Goal: Task Accomplishment & Management: Manage account settings

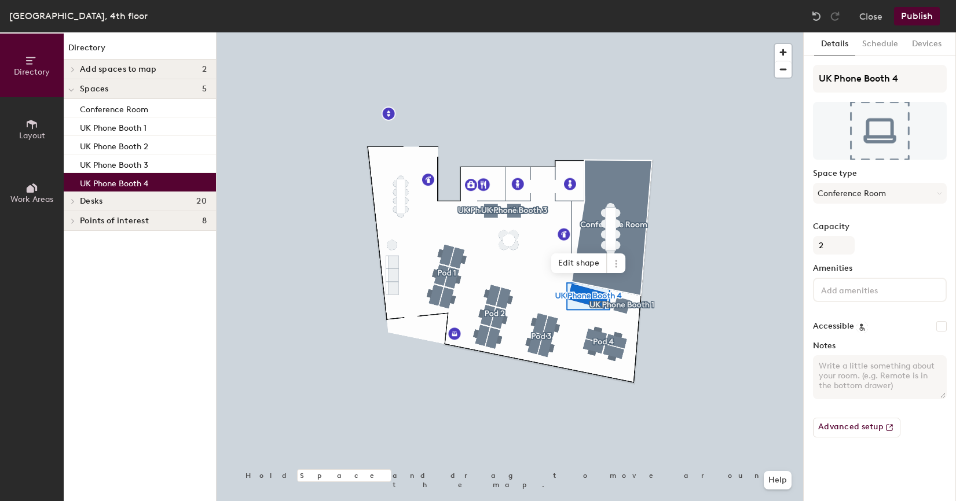
click at [920, 17] on button "Publish" at bounding box center [917, 16] width 46 height 19
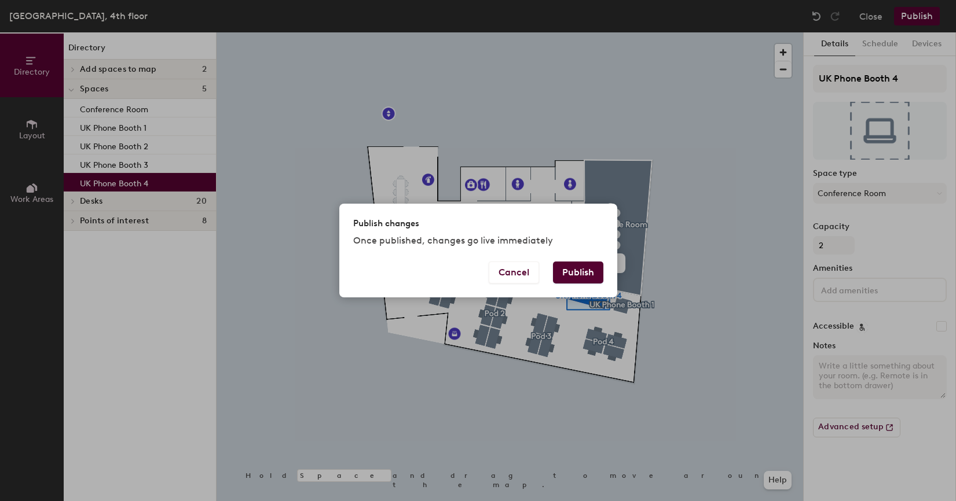
drag, startPoint x: 560, startPoint y: 275, endPoint x: 644, endPoint y: 200, distance: 113.1
click at [560, 275] on button "Publish" at bounding box center [578, 273] width 50 height 22
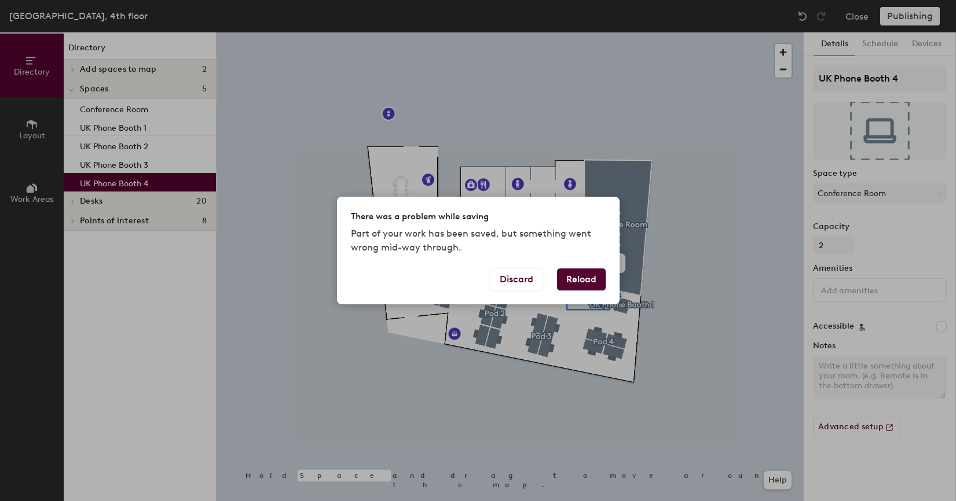
drag, startPoint x: 574, startPoint y: 280, endPoint x: 586, endPoint y: 266, distance: 18.5
click at [574, 280] on button "Reload" at bounding box center [581, 280] width 49 height 22
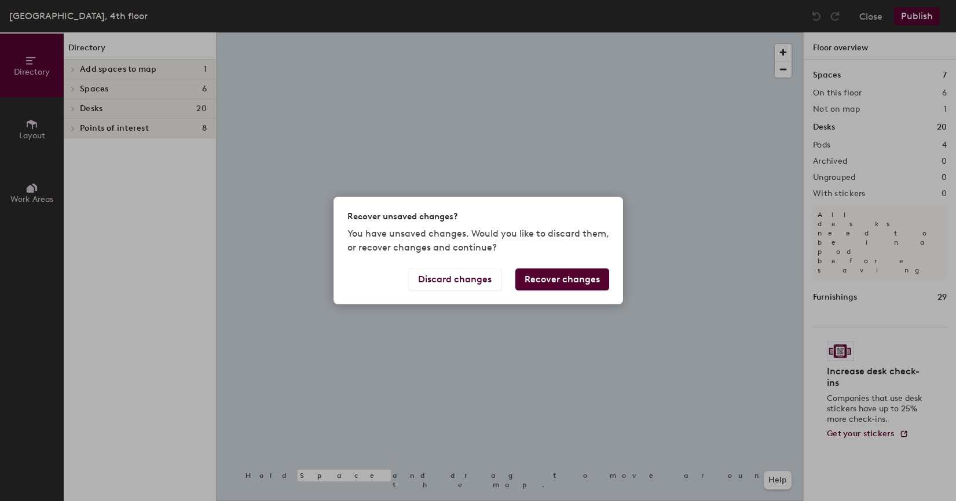
click at [874, 19] on div "Recover unsaved changes? You have unsaved changes. Would you like to discard th…" at bounding box center [478, 250] width 956 height 501
click at [873, 18] on div "Recover unsaved changes? You have unsaved changes. Would you like to discard th…" at bounding box center [478, 250] width 956 height 501
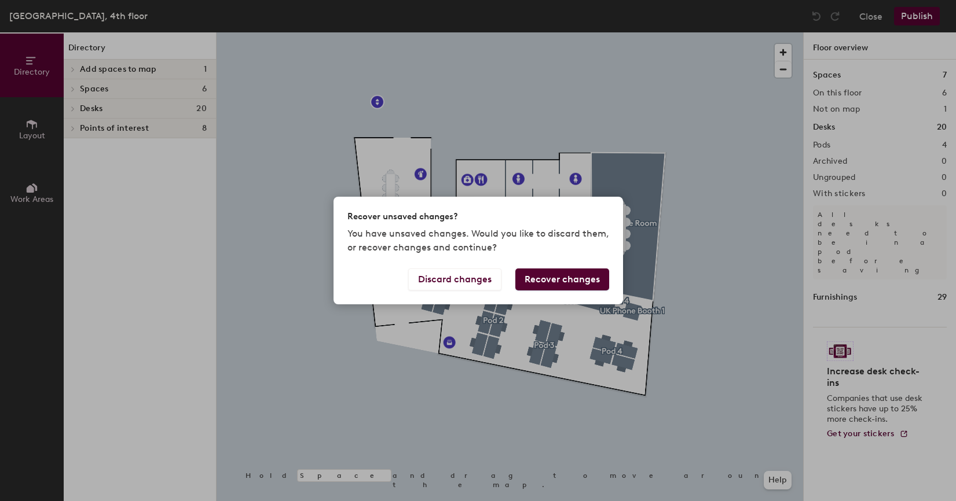
drag, startPoint x: 620, startPoint y: 279, endPoint x: 574, endPoint y: 281, distance: 45.8
click at [615, 279] on div "Discard changes Recover changes" at bounding box center [477, 287] width 289 height 36
click at [574, 281] on button "Recover changes" at bounding box center [562, 280] width 94 height 22
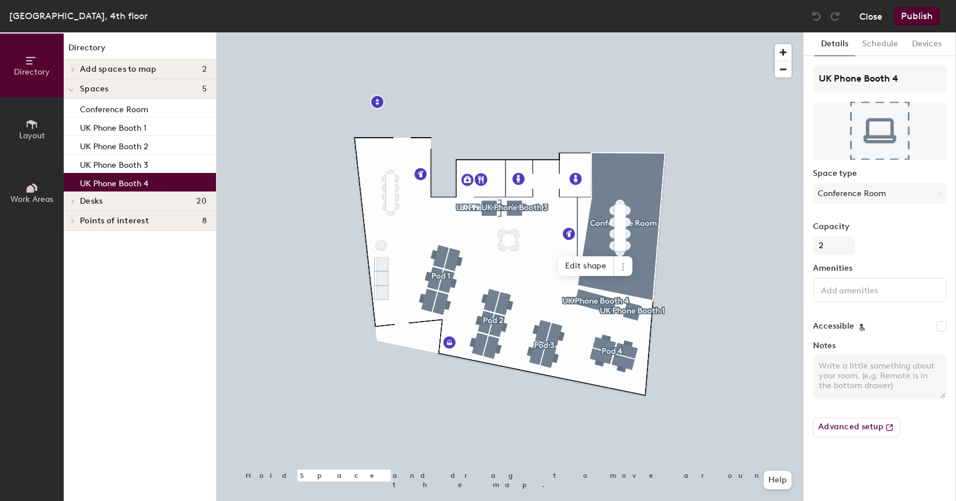
click at [875, 16] on button "Close" at bounding box center [870, 16] width 23 height 19
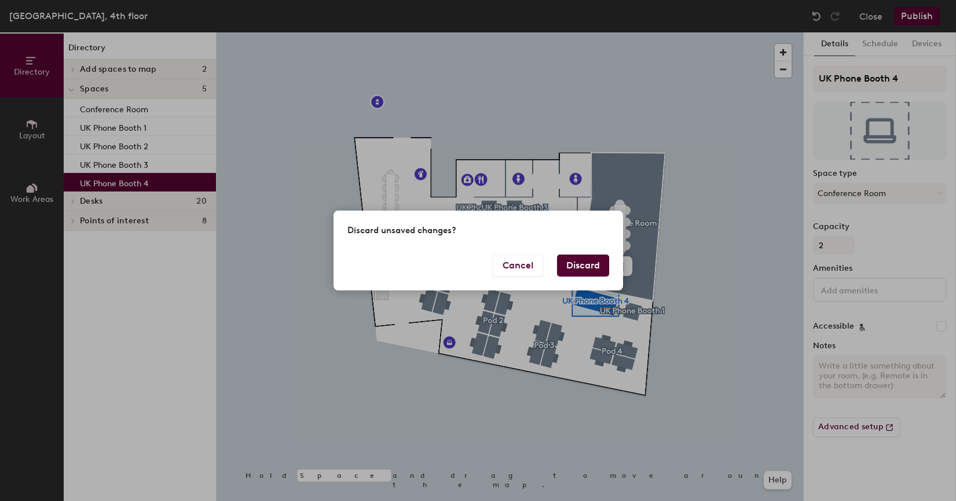
click at [587, 271] on button "Discard" at bounding box center [583, 266] width 52 height 22
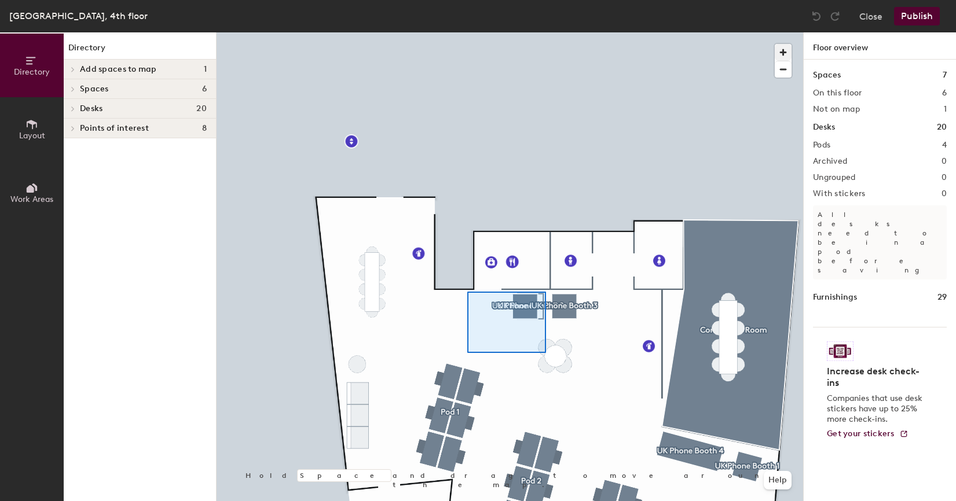
click at [455, 32] on div at bounding box center [509, 32] width 586 height 0
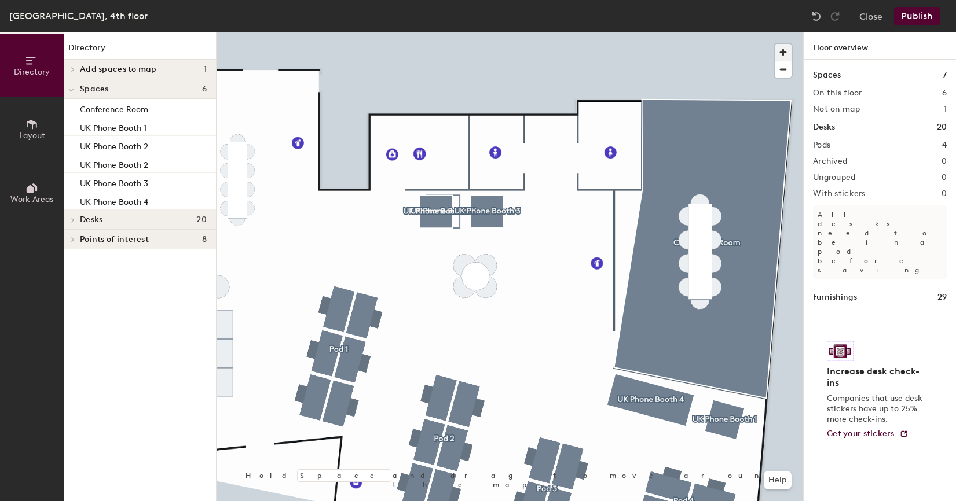
click at [789, 49] on span "button" at bounding box center [782, 52] width 17 height 17
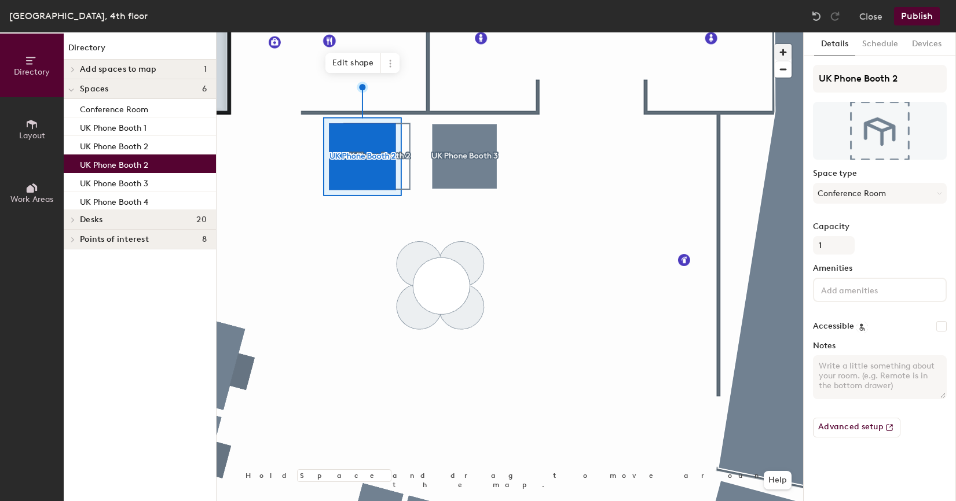
click at [407, 32] on div at bounding box center [509, 32] width 586 height 0
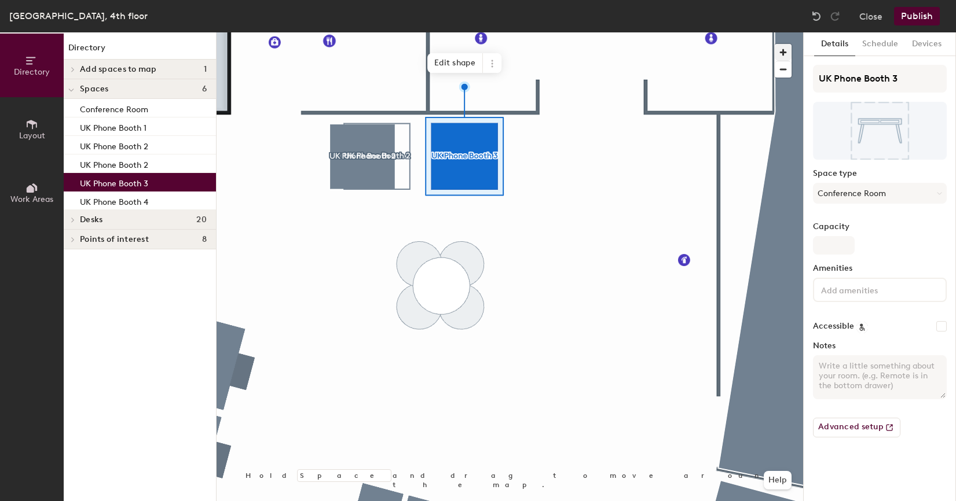
click at [601, 32] on div at bounding box center [509, 32] width 586 height 0
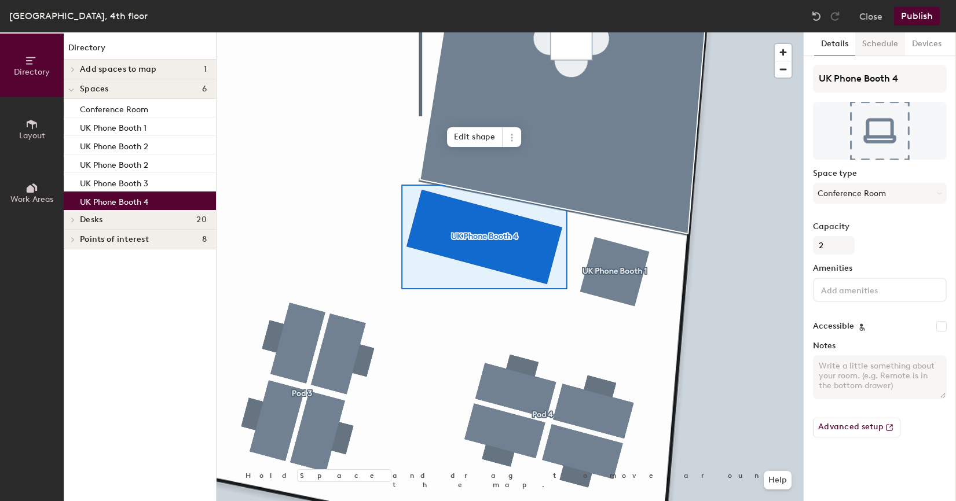
click at [873, 43] on button "Schedule" at bounding box center [880, 44] width 50 height 24
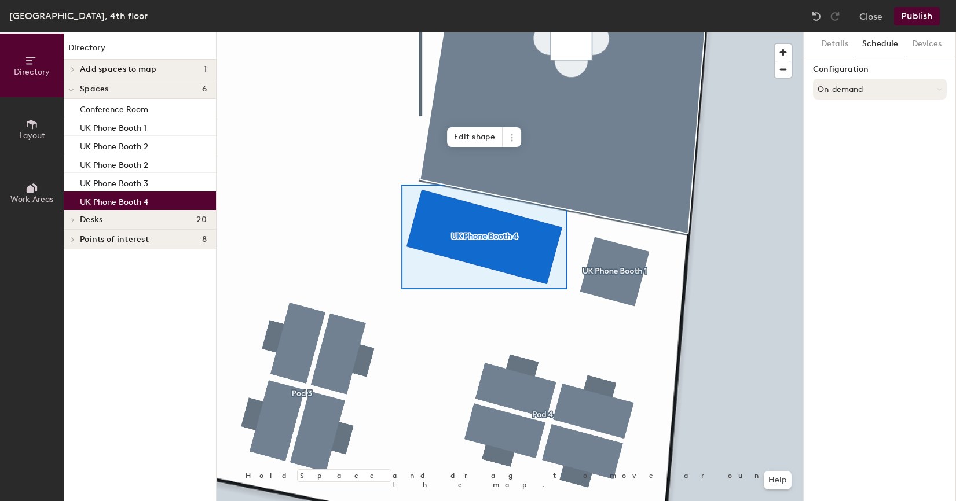
click at [875, 83] on button "On-demand" at bounding box center [880, 89] width 134 height 21
click at [840, 135] on div "Scheduled" at bounding box center [879, 135] width 133 height 17
click at [846, 115] on button "Select account" at bounding box center [880, 114] width 134 height 21
click at [850, 143] on div "Google Apps" at bounding box center [879, 143] width 133 height 17
click at [851, 159] on button "Select a calendar" at bounding box center [880, 159] width 134 height 21
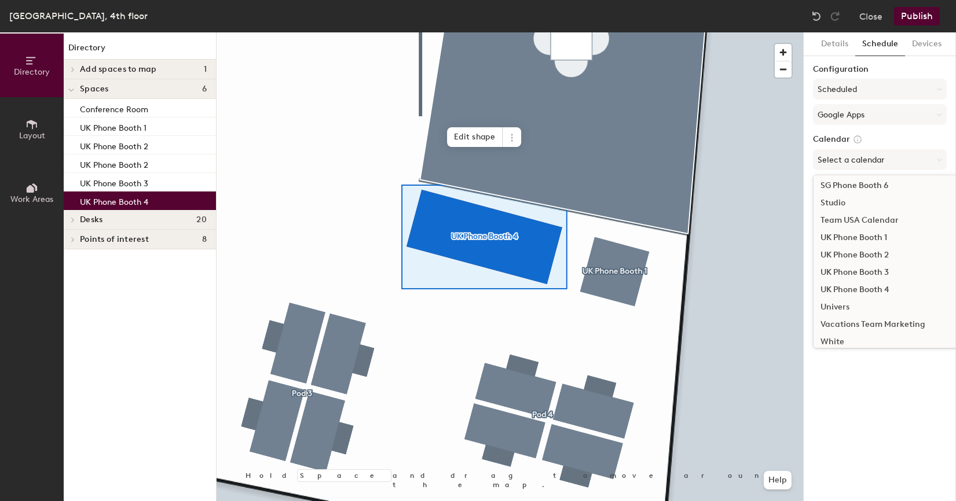
scroll to position [548, 0]
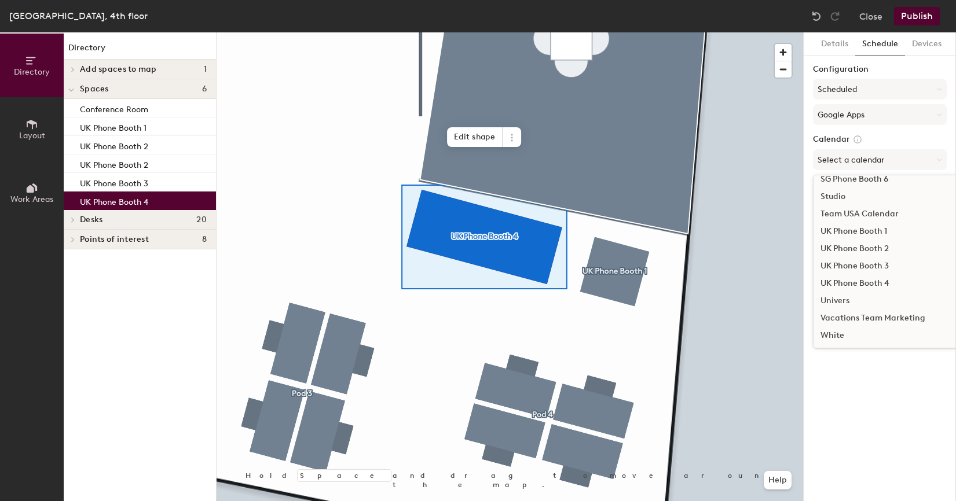
click at [870, 284] on div "UK Phone Booth 4" at bounding box center [905, 283] width 185 height 17
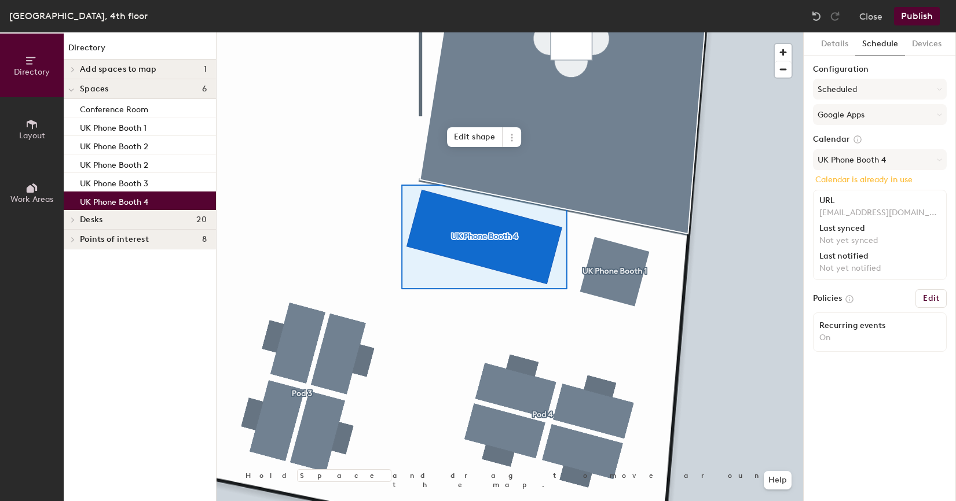
click at [884, 181] on p "Calendar is already in use" at bounding box center [879, 180] width 129 height 10
drag, startPoint x: 917, startPoint y: 178, endPoint x: 809, endPoint y: 181, distance: 108.3
click at [809, 181] on div "Details Schedule Devices Configuration Scheduled Google Apps Calendar UK Phone …" at bounding box center [879, 266] width 152 height 469
click at [836, 178] on p "Calendar is already in use" at bounding box center [879, 180] width 129 height 10
click at [931, 298] on h6 "Edit" at bounding box center [931, 298] width 16 height 9
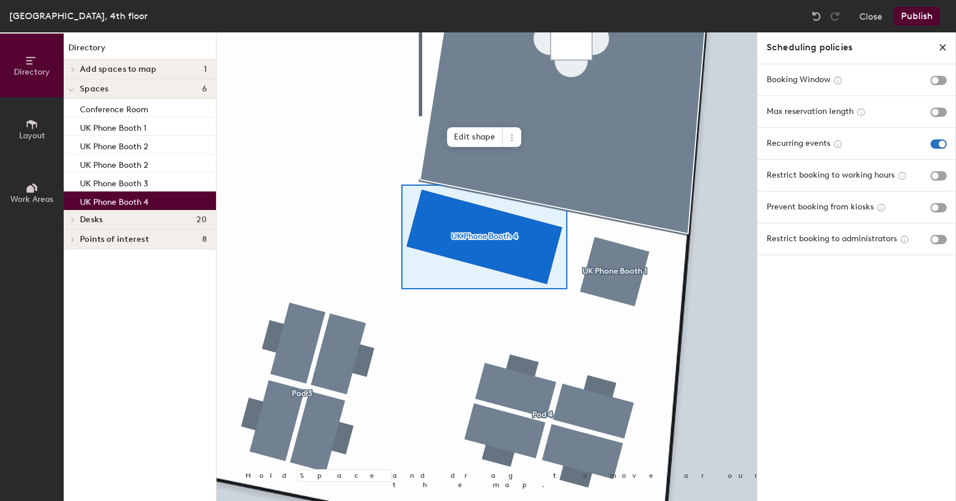
click at [943, 46] on icon "close policies" at bounding box center [942, 47] width 9 height 9
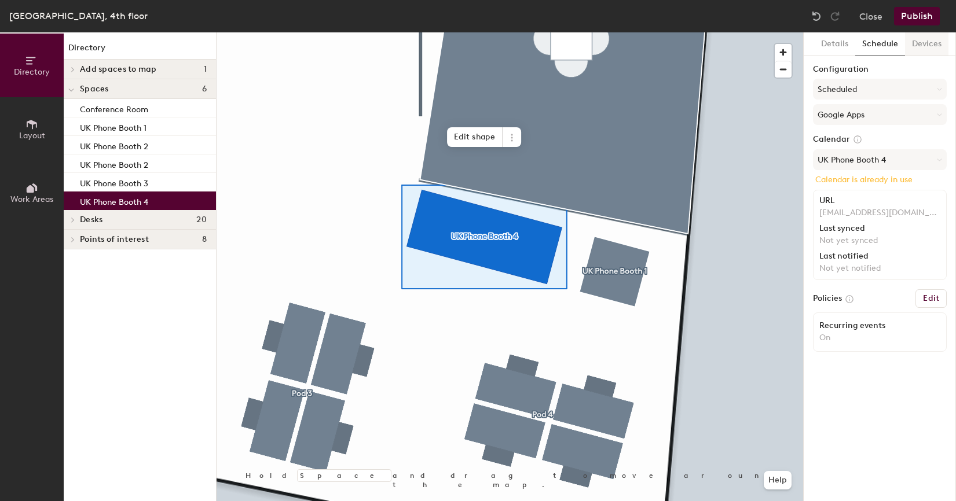
click at [919, 39] on button "Devices" at bounding box center [926, 44] width 43 height 24
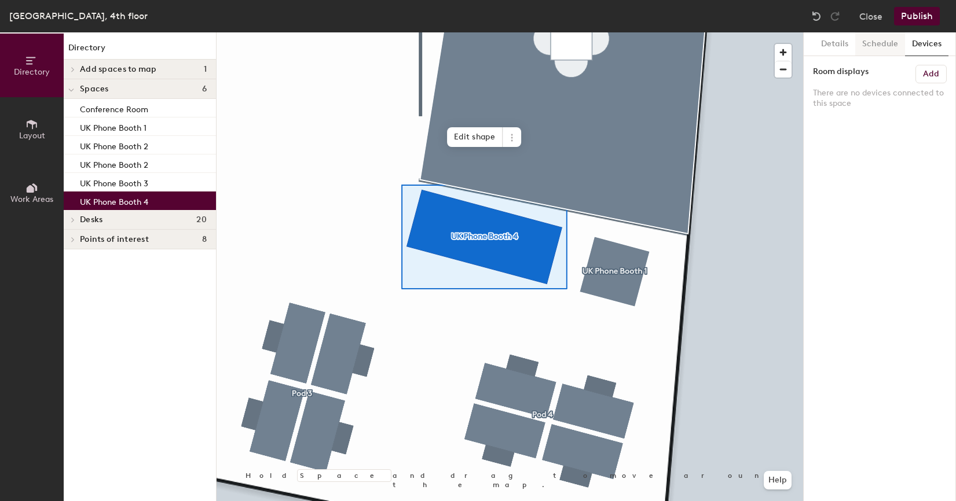
click at [887, 49] on button "Schedule" at bounding box center [880, 44] width 50 height 24
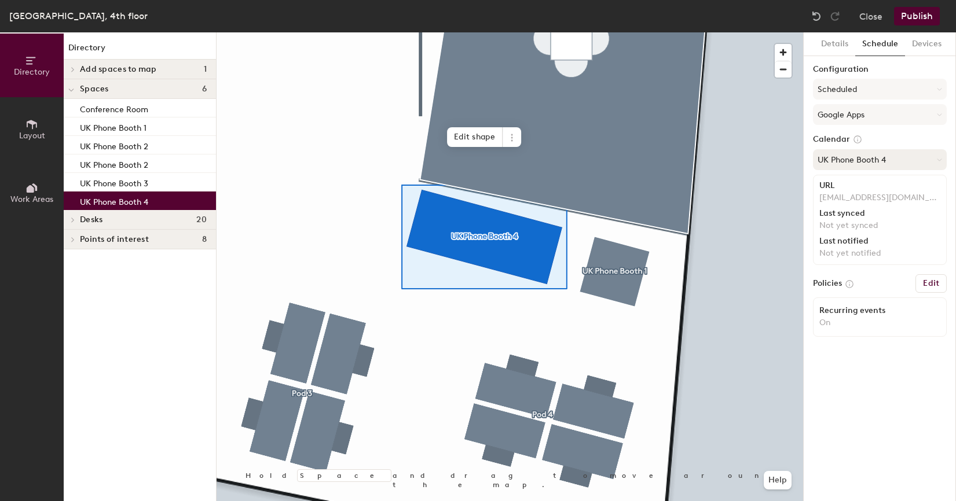
click at [902, 158] on button "UK Phone Booth 4" at bounding box center [880, 159] width 134 height 21
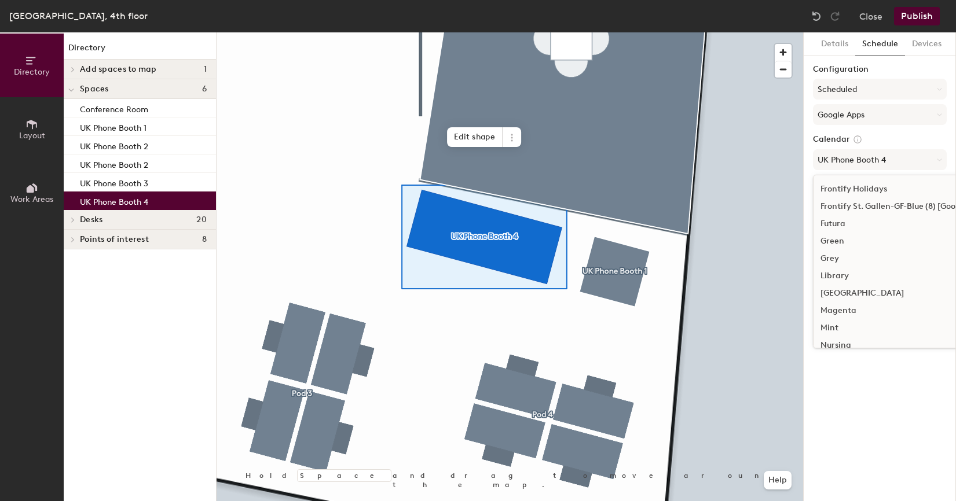
scroll to position [115, 0]
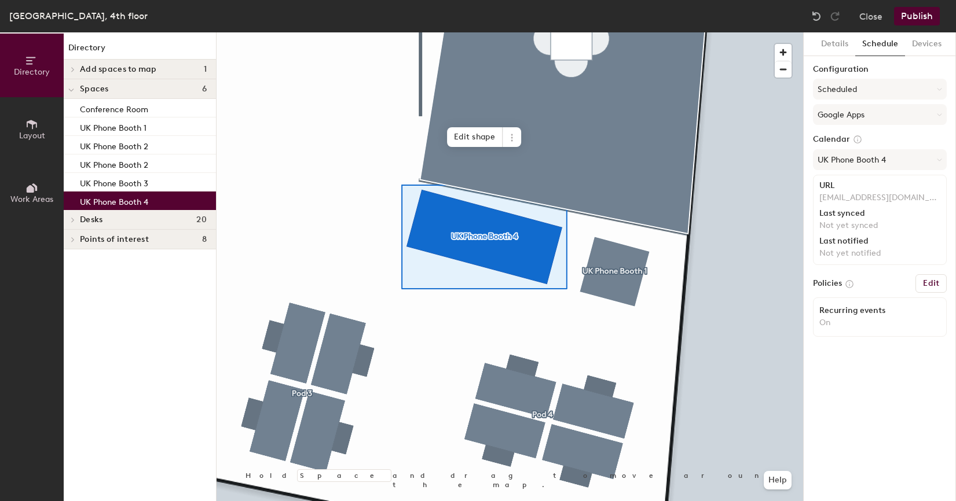
click at [760, 32] on div at bounding box center [509, 32] width 586 height 0
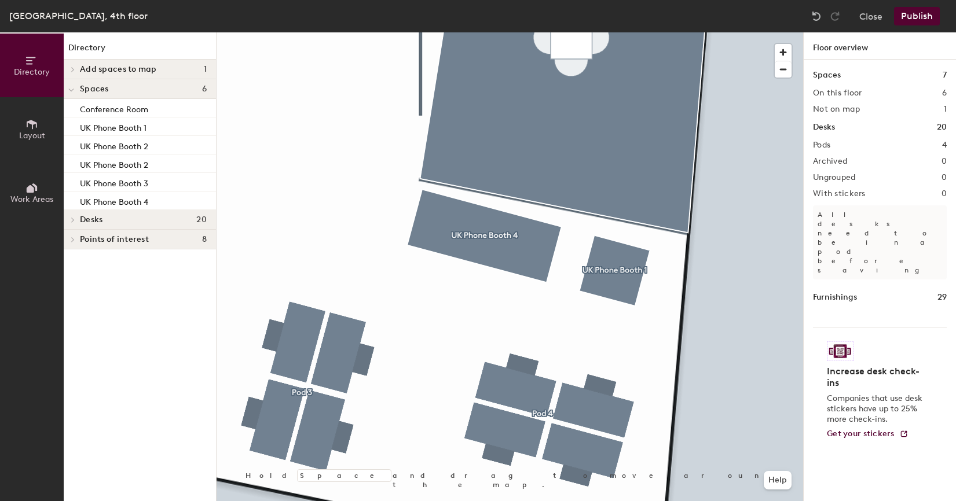
click at [620, 32] on div at bounding box center [509, 32] width 586 height 0
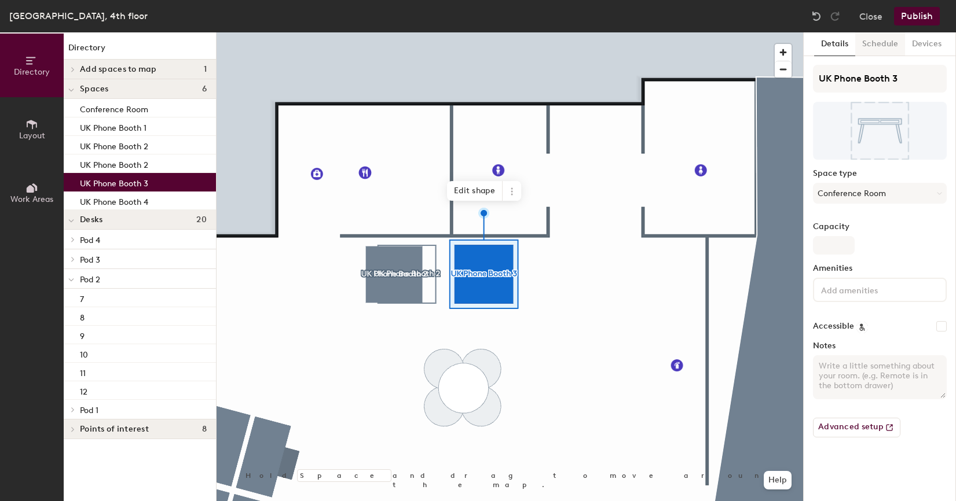
click at [857, 41] on button "Schedule" at bounding box center [880, 44] width 50 height 24
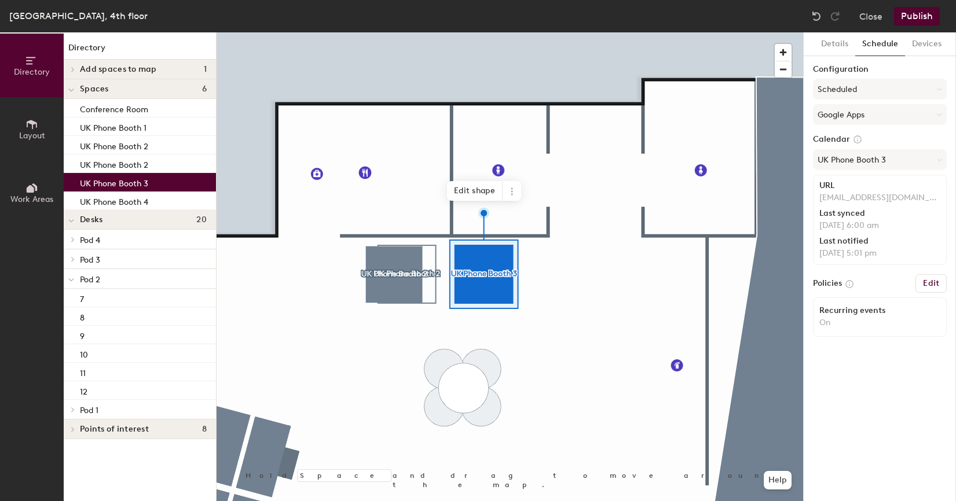
click at [399, 32] on div at bounding box center [509, 32] width 586 height 0
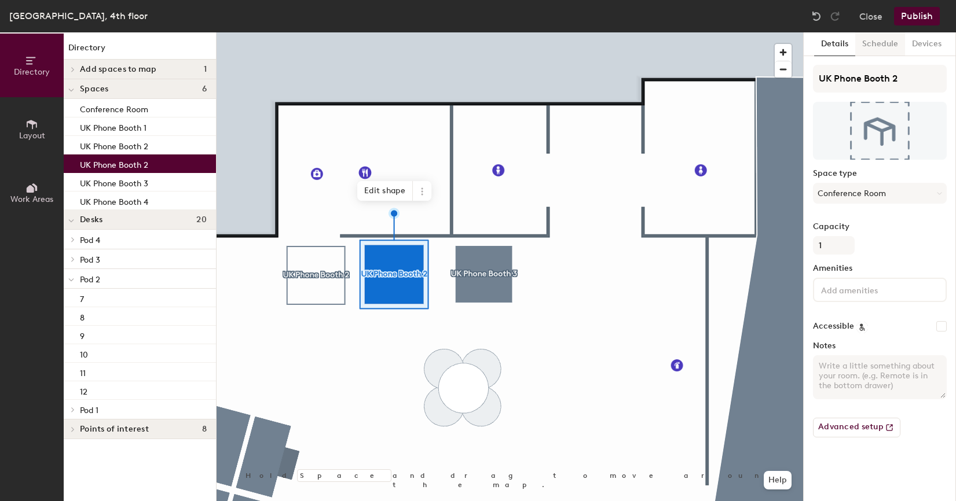
click at [882, 47] on button "Schedule" at bounding box center [880, 44] width 50 height 24
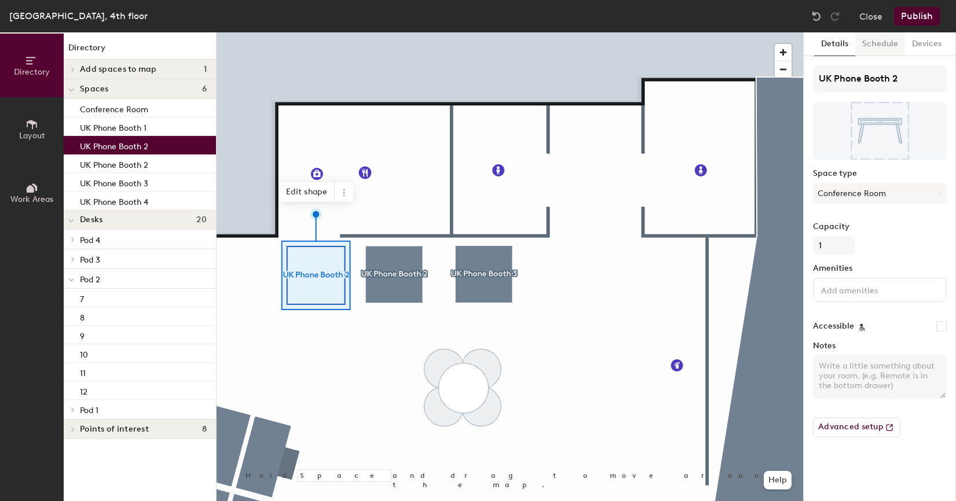
click at [885, 46] on button "Schedule" at bounding box center [880, 44] width 50 height 24
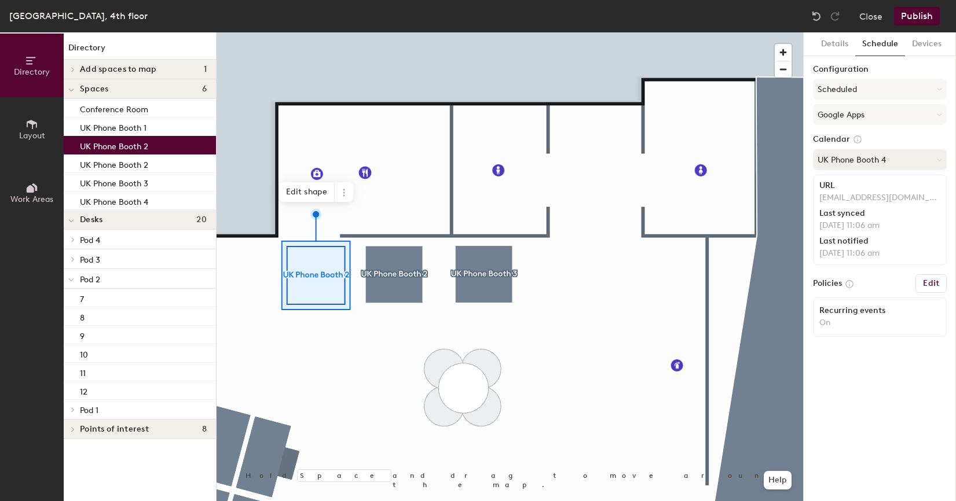
click at [913, 160] on button "UK Phone Booth 4" at bounding box center [880, 159] width 134 height 21
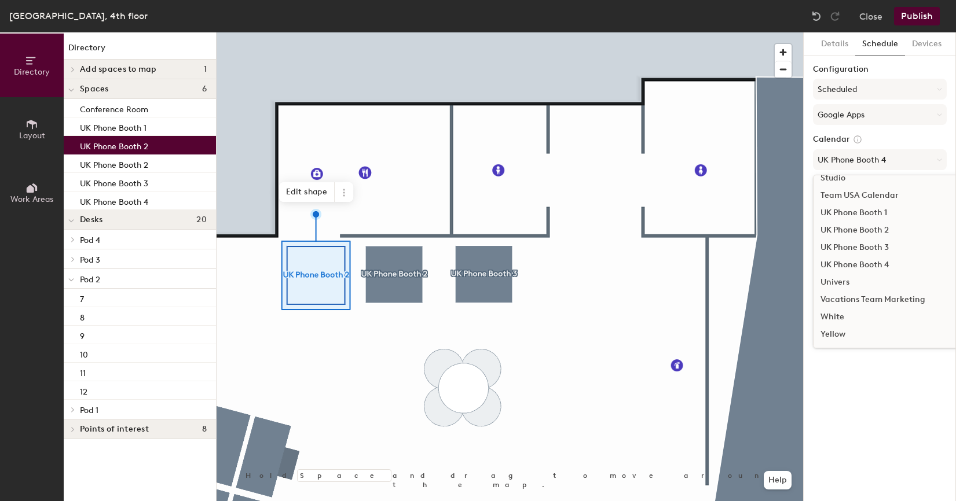
scroll to position [556, 0]
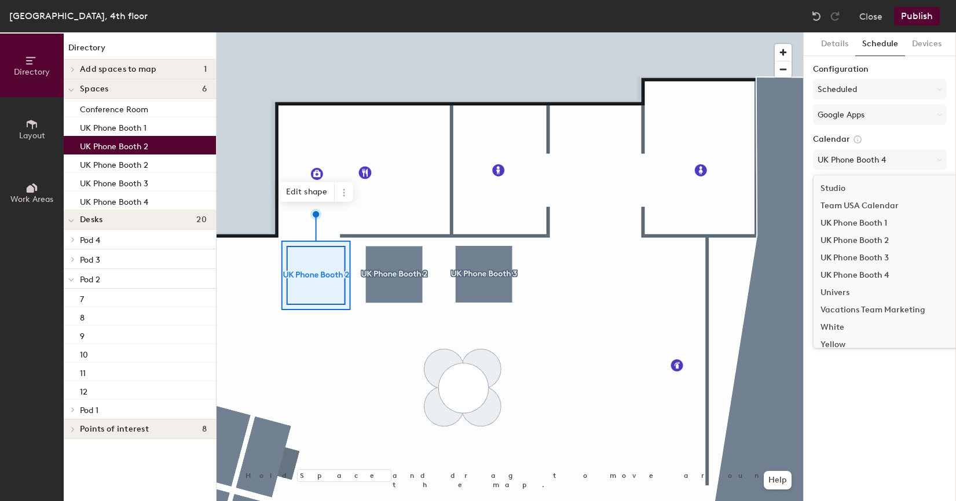
click at [872, 243] on div "UK Phone Booth 2" at bounding box center [905, 240] width 185 height 17
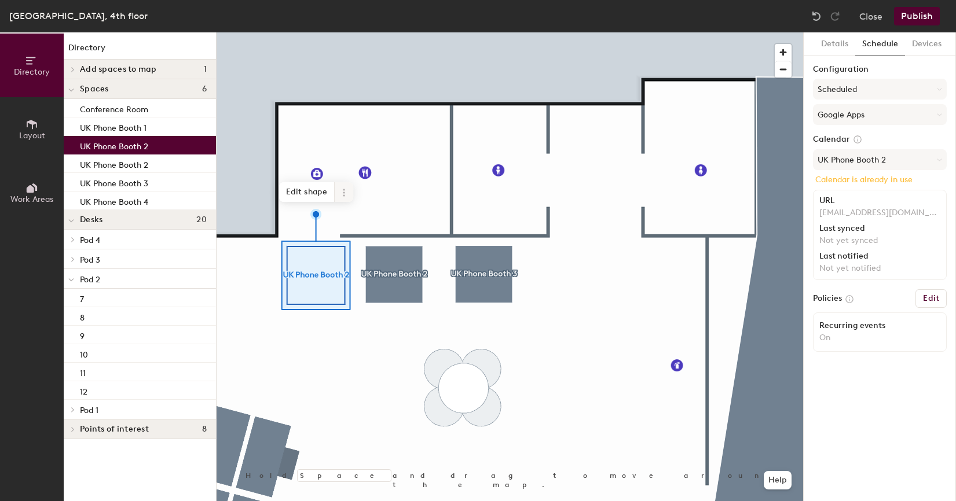
click at [339, 187] on span at bounding box center [344, 192] width 19 height 20
click at [360, 260] on span "Delete" at bounding box center [385, 259] width 103 height 20
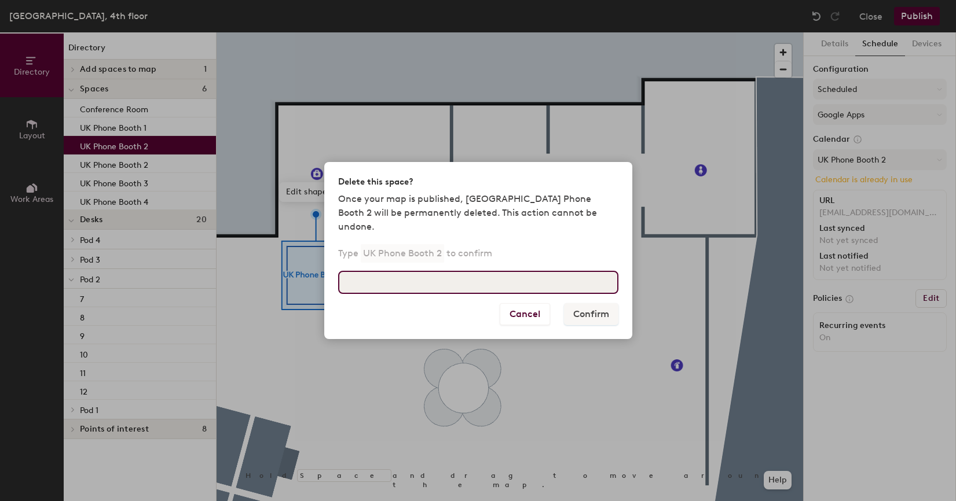
click at [507, 273] on input at bounding box center [478, 282] width 280 height 23
type input "UK Phone Booth 2"
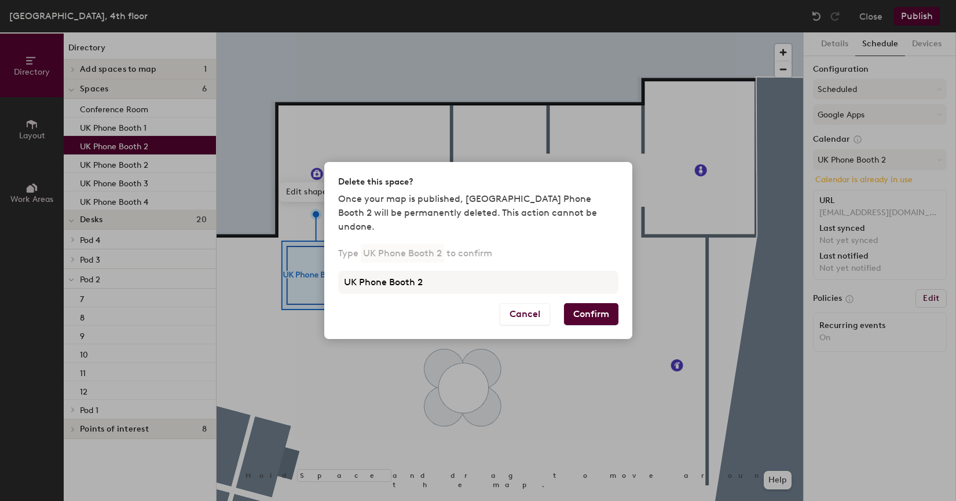
click at [596, 303] on button "Confirm" at bounding box center [591, 314] width 54 height 22
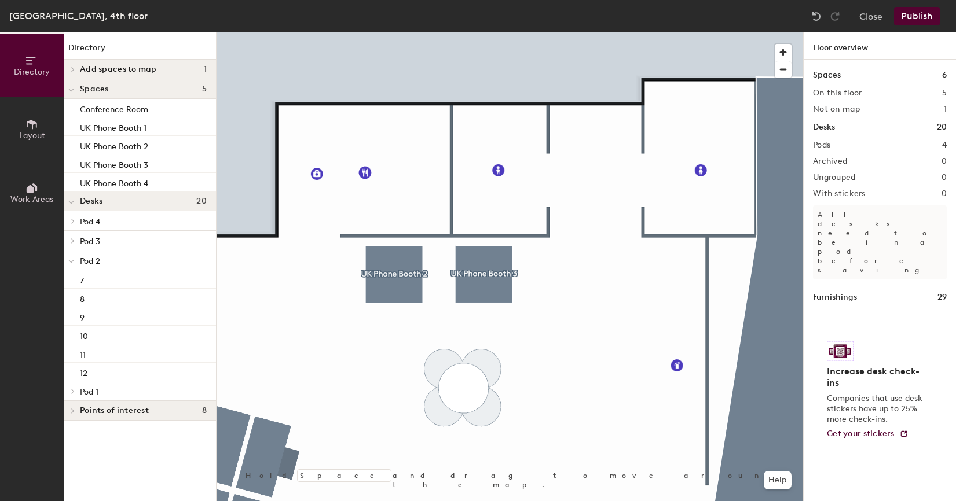
click at [390, 32] on div at bounding box center [509, 32] width 586 height 0
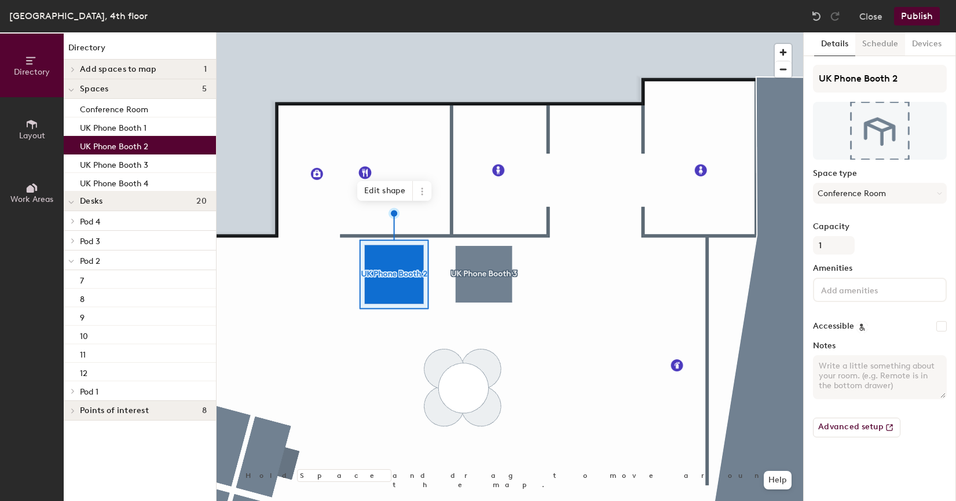
click at [878, 43] on button "Schedule" at bounding box center [880, 44] width 50 height 24
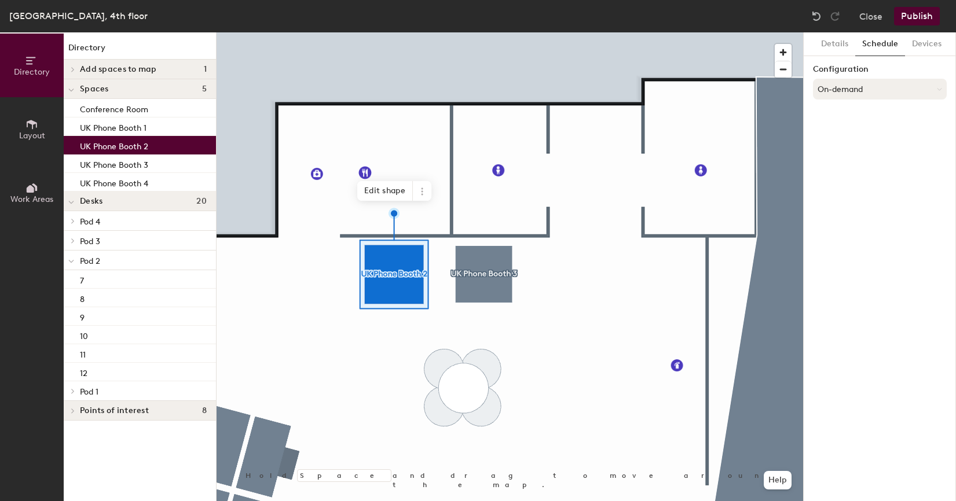
click at [859, 91] on button "On-demand" at bounding box center [880, 89] width 134 height 21
click at [840, 133] on div "Scheduled" at bounding box center [879, 135] width 133 height 17
click at [853, 81] on button "Scheduled" at bounding box center [880, 89] width 134 height 21
click at [833, 136] on div "Scheduled" at bounding box center [879, 135] width 133 height 17
click at [850, 113] on button "Select account" at bounding box center [880, 114] width 134 height 21
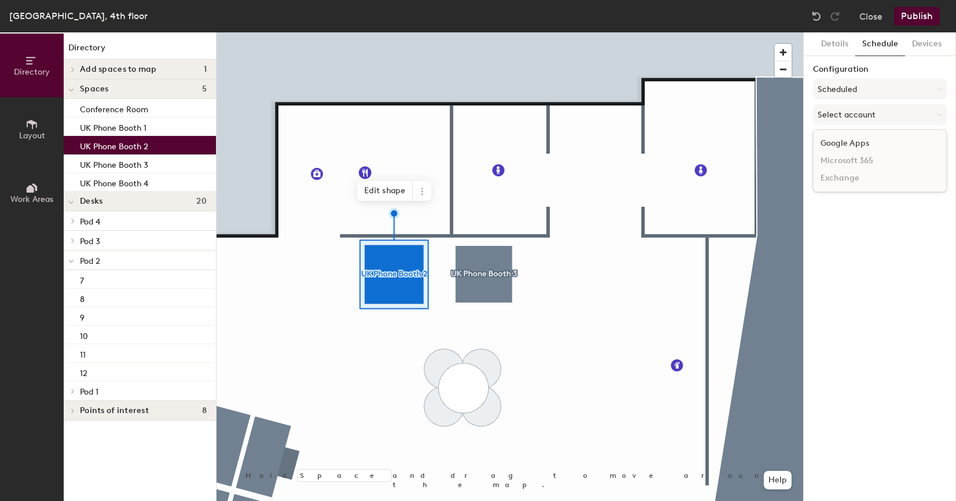
click at [837, 144] on div "Google Apps" at bounding box center [879, 143] width 133 height 17
drag, startPoint x: 843, startPoint y: 155, endPoint x: 843, endPoint y: 165, distance: 9.8
click at [843, 155] on button "Select a calendar" at bounding box center [880, 159] width 134 height 21
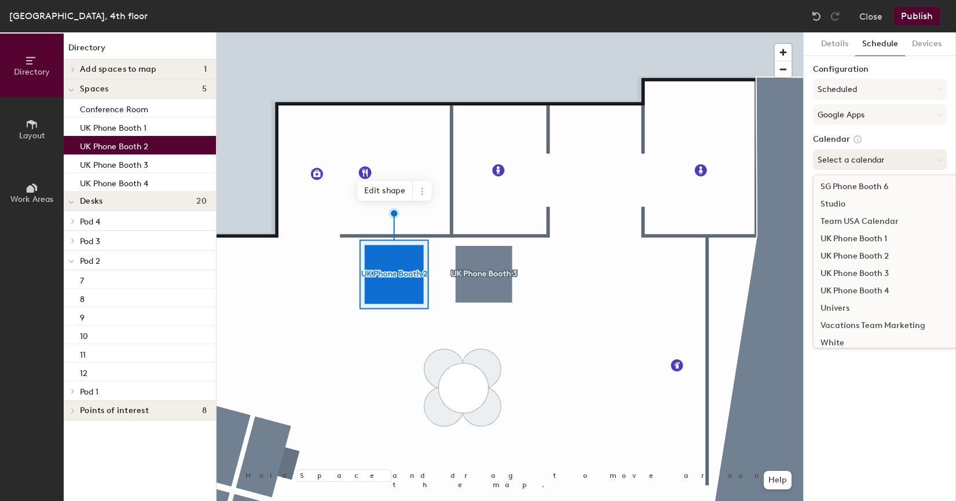
scroll to position [539, 0]
click at [870, 255] on div "UK Phone Booth 2" at bounding box center [905, 257] width 185 height 17
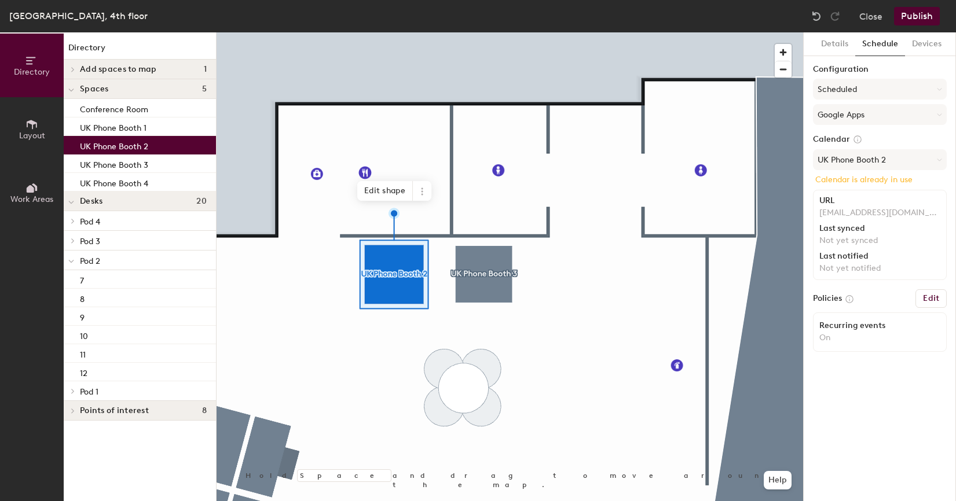
click at [519, 32] on div at bounding box center [509, 32] width 586 height 0
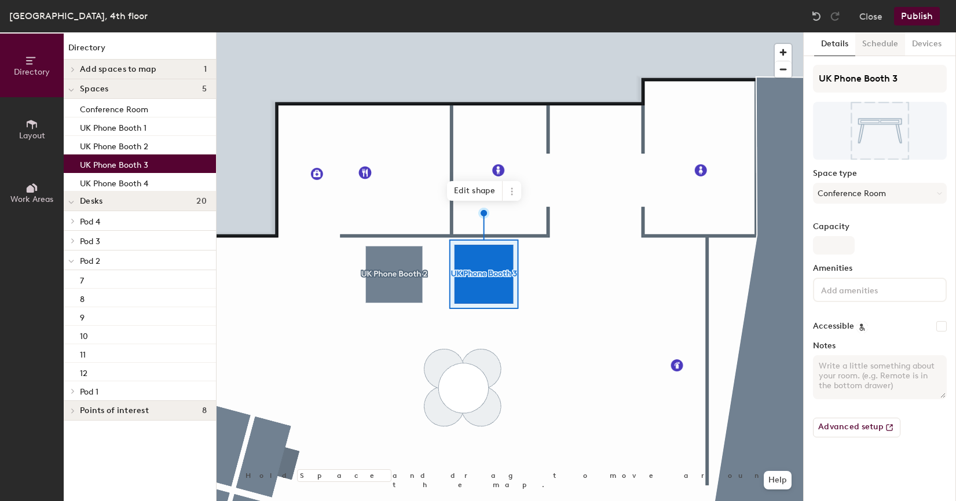
click at [875, 51] on button "Schedule" at bounding box center [880, 44] width 50 height 24
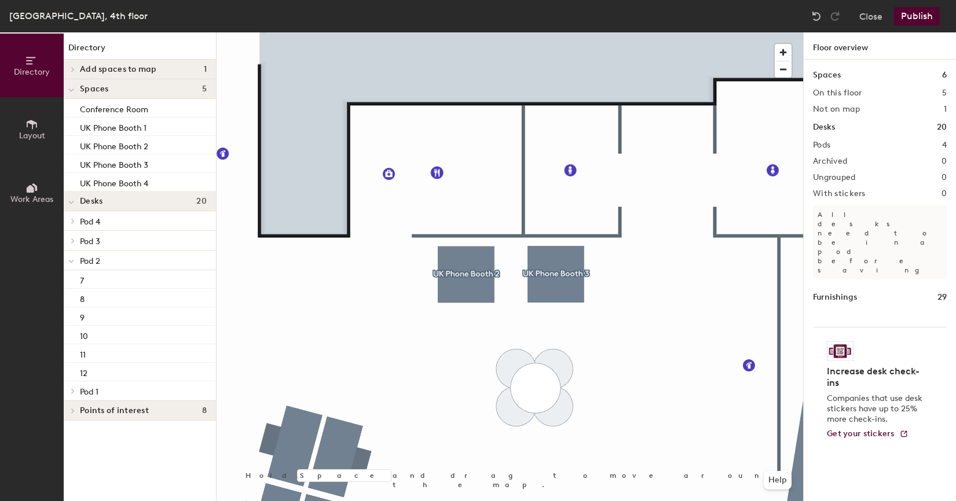
click at [615, 32] on div at bounding box center [509, 32] width 586 height 0
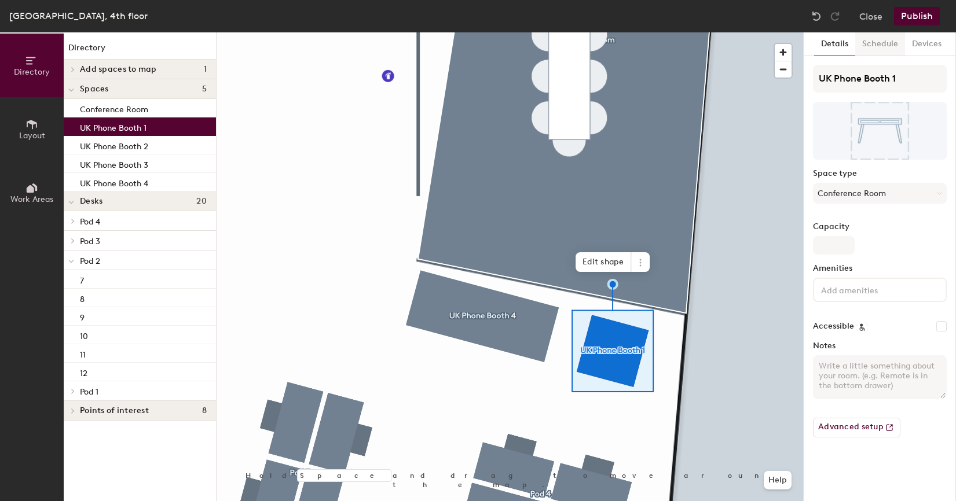
click at [880, 39] on button "Schedule" at bounding box center [880, 44] width 50 height 24
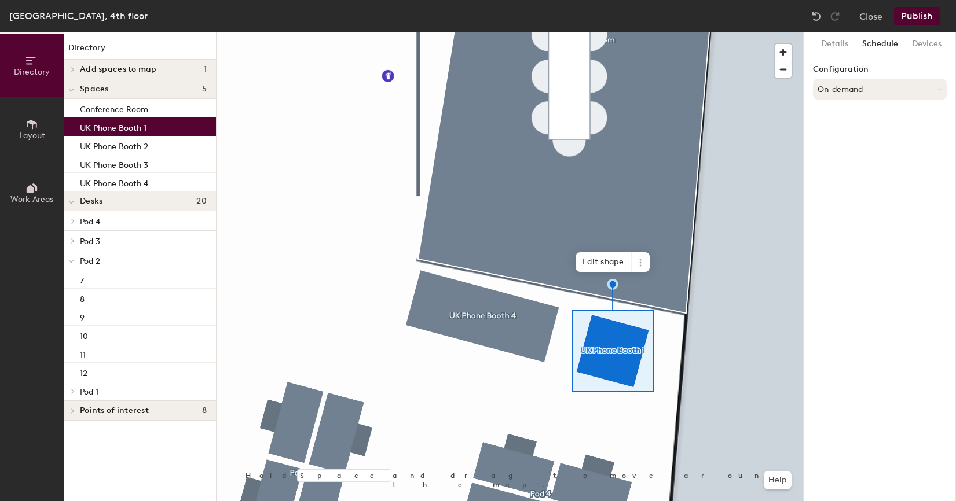
click at [876, 96] on button "On-demand" at bounding box center [880, 89] width 134 height 21
click at [837, 133] on div "Scheduled" at bounding box center [879, 135] width 133 height 17
click at [843, 121] on button "Select account" at bounding box center [880, 114] width 134 height 21
click at [851, 142] on div "Google Apps" at bounding box center [879, 143] width 133 height 17
click at [855, 163] on button "Select a calendar" at bounding box center [880, 159] width 134 height 21
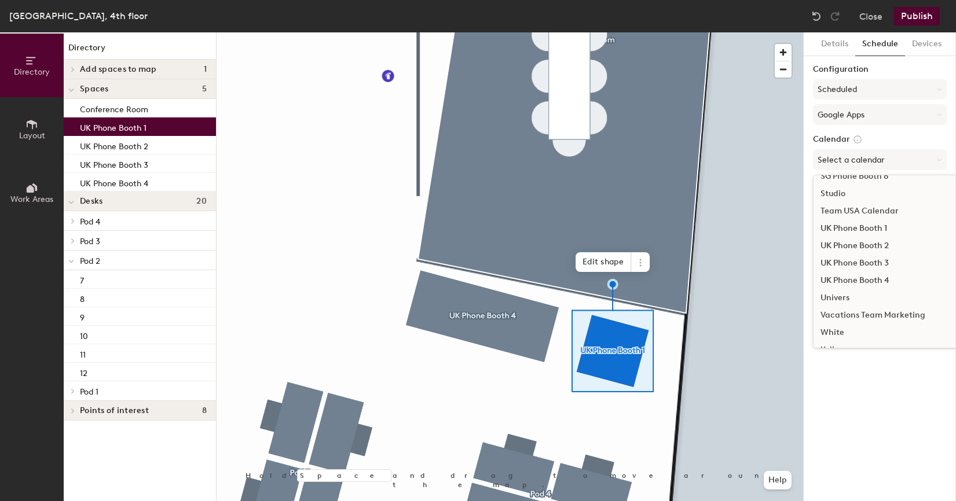
scroll to position [566, 0]
click at [855, 210] on div "UK Phone Booth 1" at bounding box center [905, 212] width 185 height 17
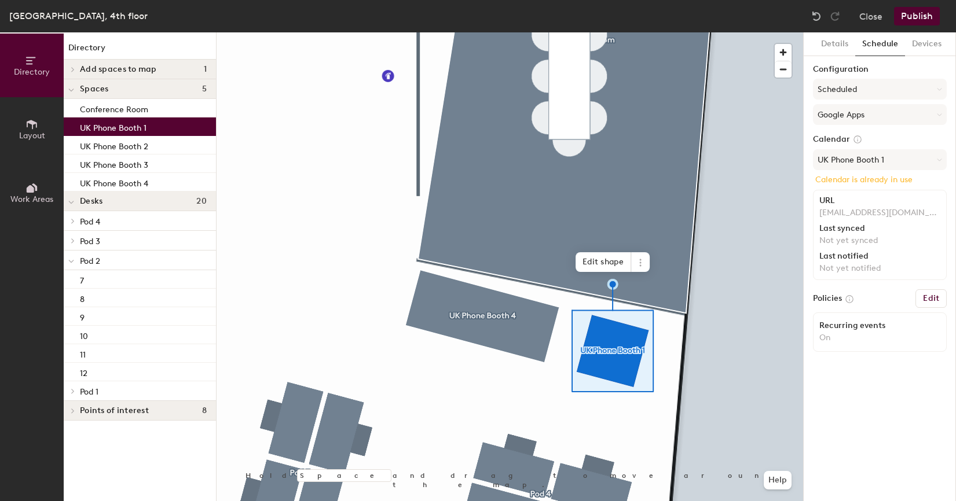
click at [874, 182] on p "Calendar is already in use" at bounding box center [879, 180] width 129 height 10
click at [860, 255] on div "Last notified" at bounding box center [879, 256] width 121 height 9
click at [919, 16] on button "Publish" at bounding box center [917, 16] width 46 height 19
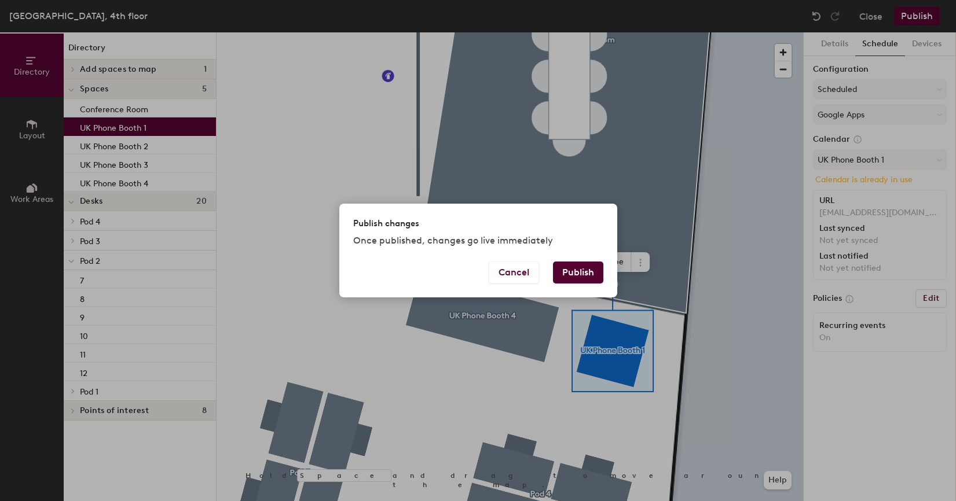
click at [580, 270] on button "Publish" at bounding box center [578, 273] width 50 height 22
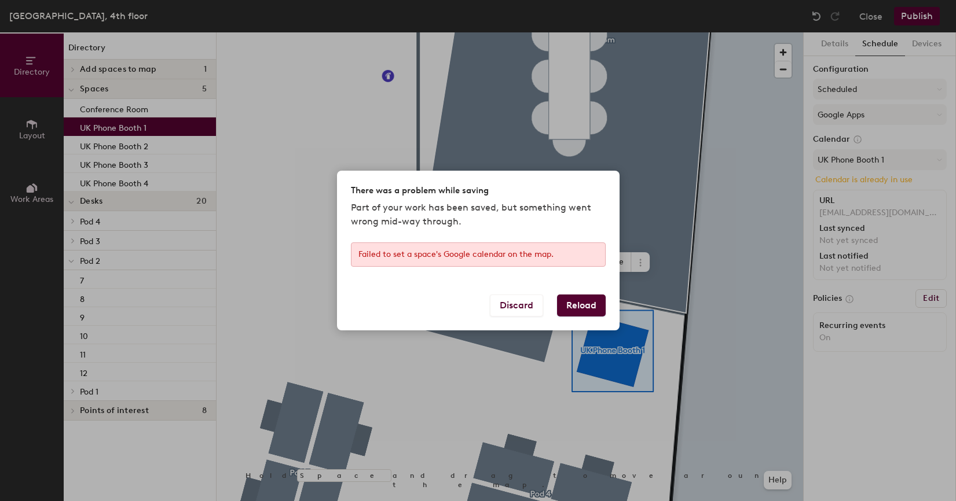
click at [589, 301] on button "Reload" at bounding box center [581, 306] width 49 height 22
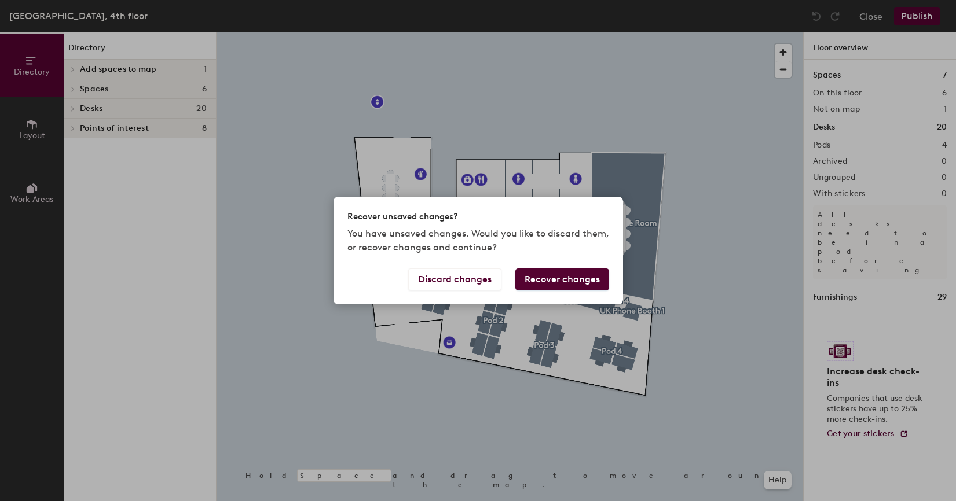
click at [581, 274] on button "Recover changes" at bounding box center [562, 280] width 94 height 22
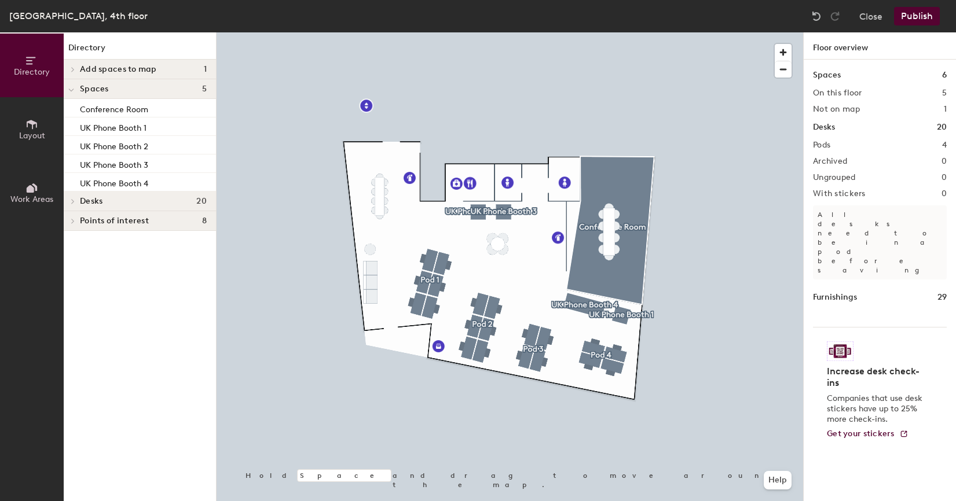
click at [626, 32] on div at bounding box center [509, 32] width 586 height 0
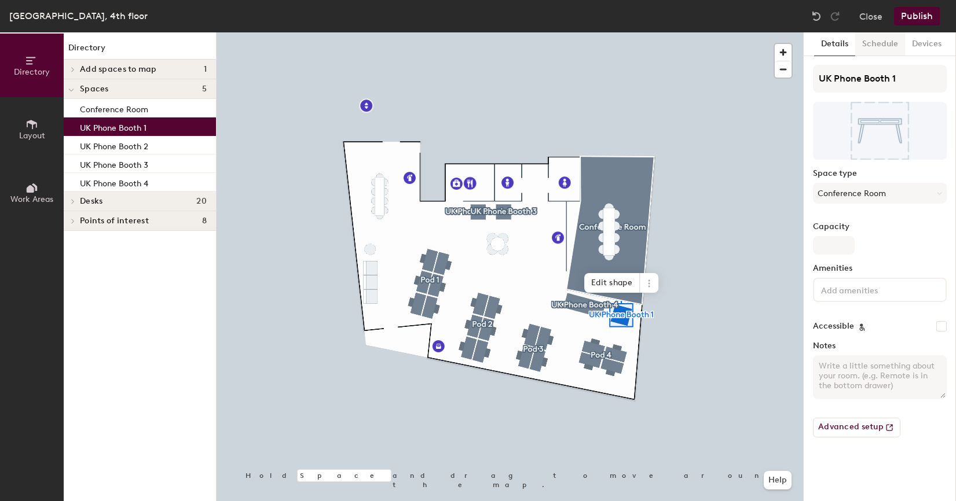
click at [870, 43] on button "Schedule" at bounding box center [880, 44] width 50 height 24
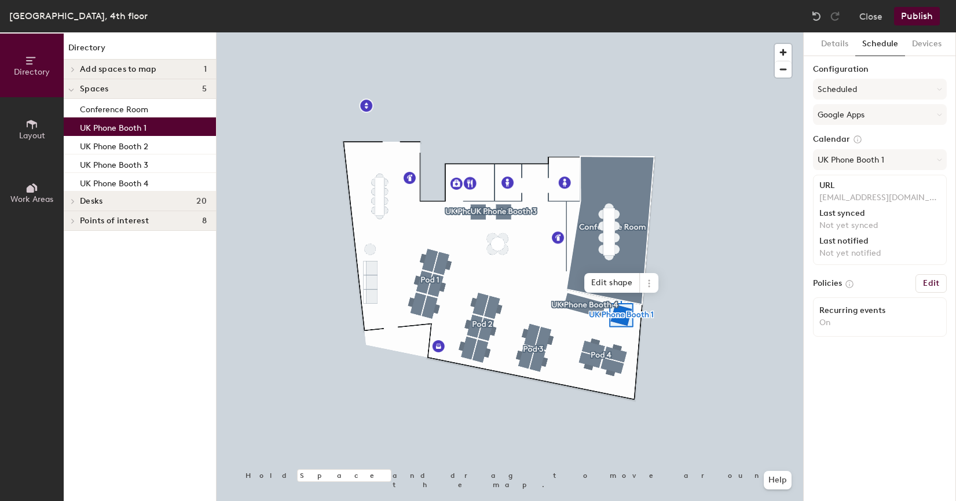
click at [577, 32] on div at bounding box center [509, 32] width 586 height 0
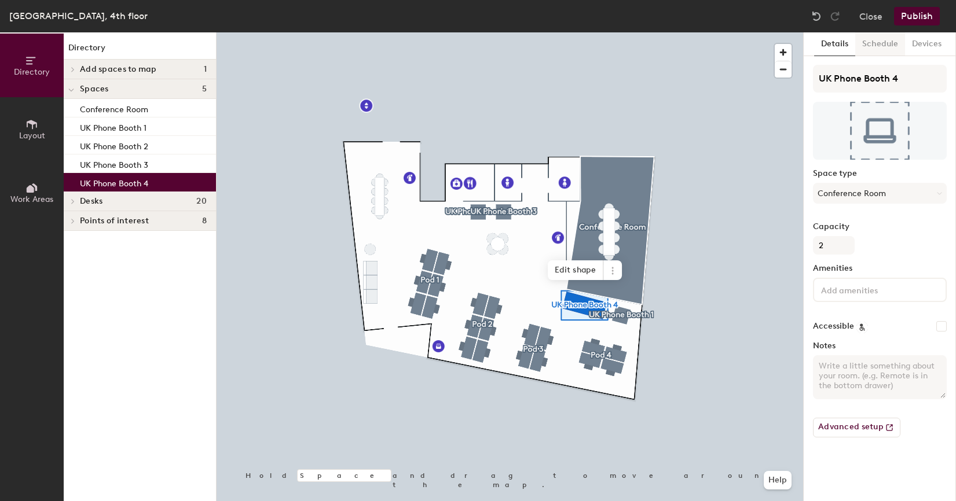
click at [883, 43] on button "Schedule" at bounding box center [880, 44] width 50 height 24
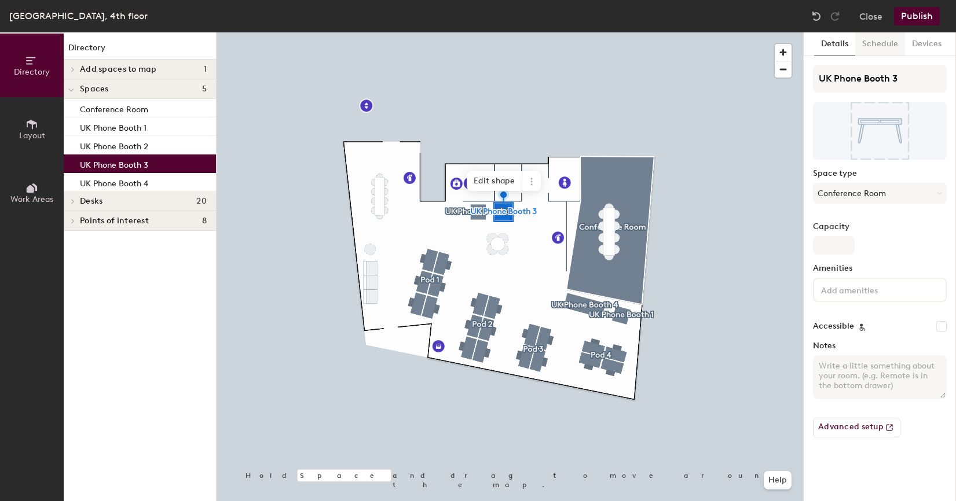
click at [884, 38] on button "Schedule" at bounding box center [880, 44] width 50 height 24
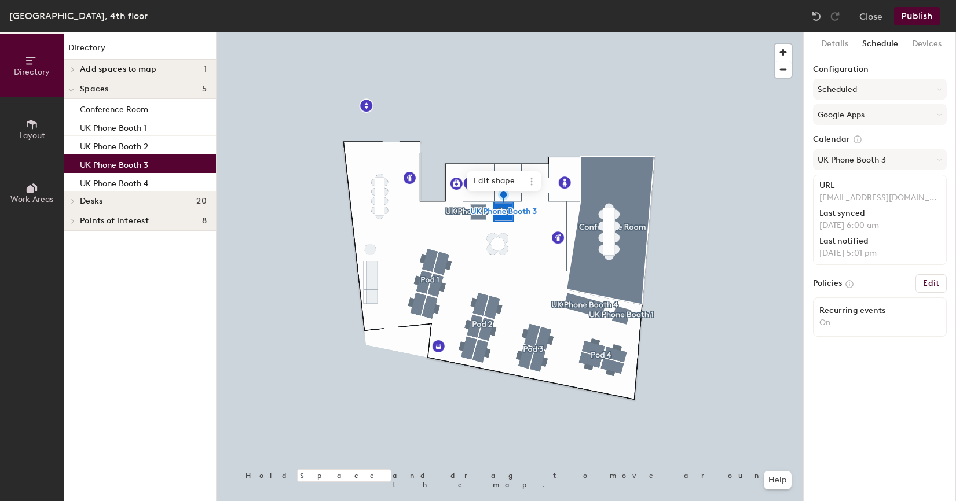
click at [470, 32] on div at bounding box center [509, 32] width 586 height 0
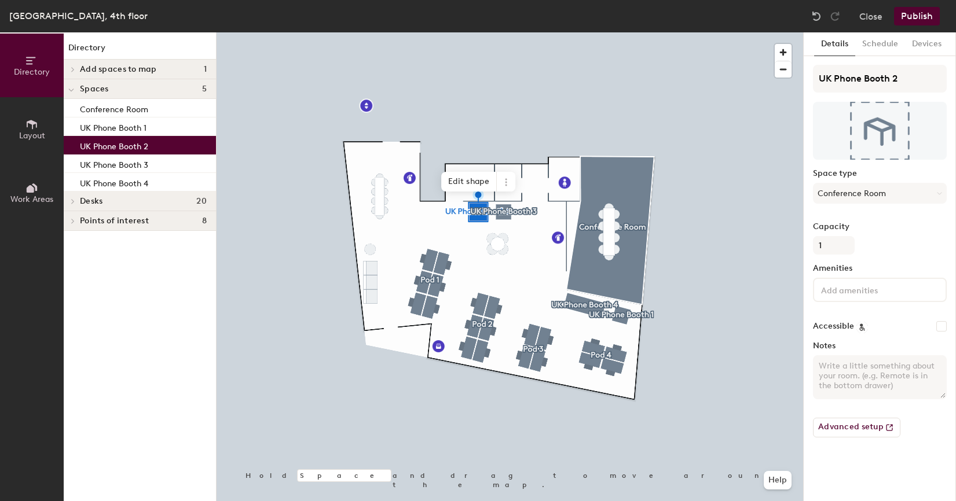
drag, startPoint x: 879, startPoint y: 49, endPoint x: 829, endPoint y: 63, distance: 51.1
click at [879, 49] on button "Schedule" at bounding box center [880, 44] width 50 height 24
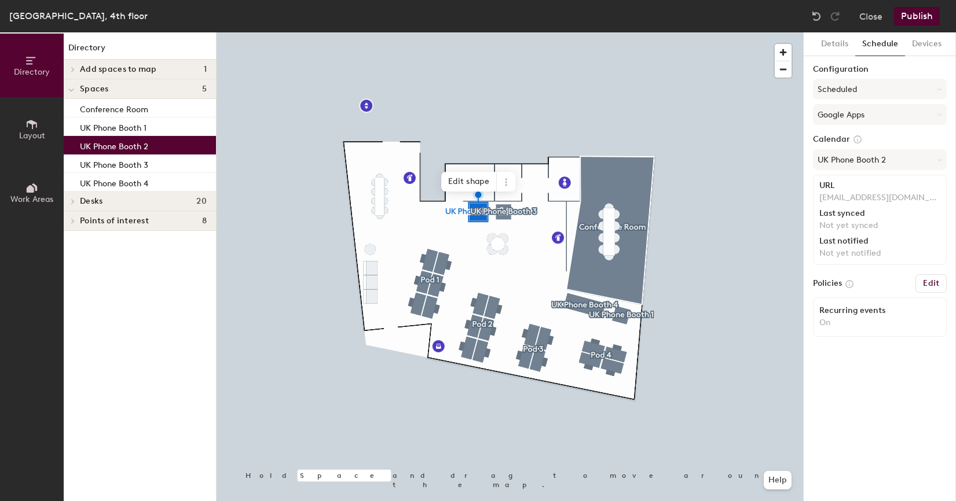
click at [919, 19] on button "Publish" at bounding box center [917, 16] width 46 height 19
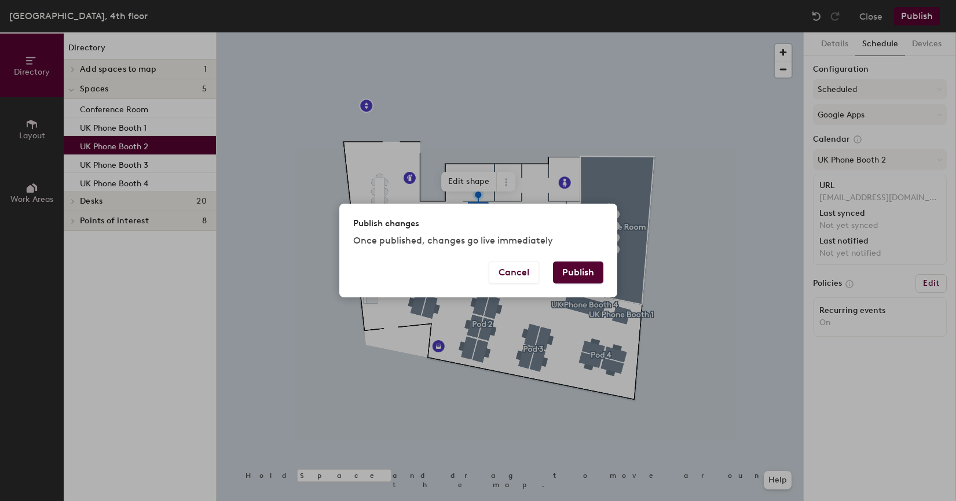
click at [579, 273] on button "Publish" at bounding box center [578, 273] width 50 height 22
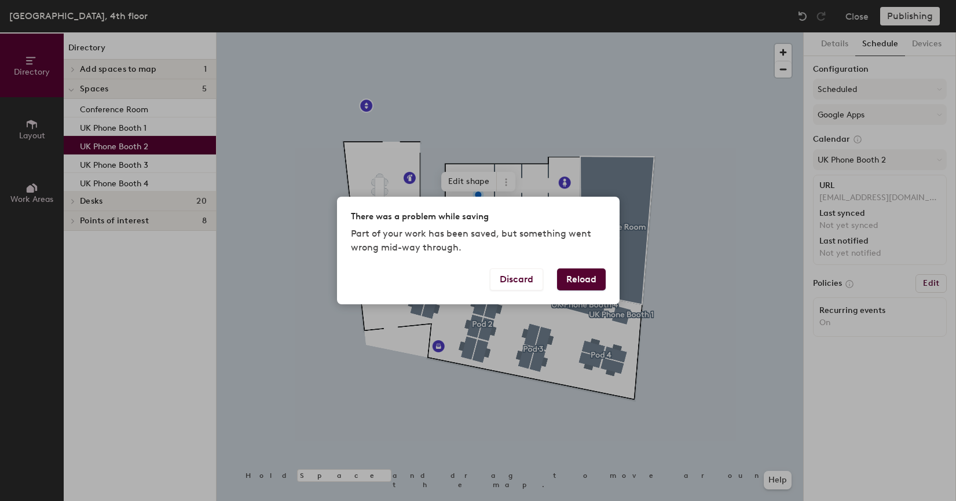
click at [585, 278] on button "Reload" at bounding box center [581, 280] width 49 height 22
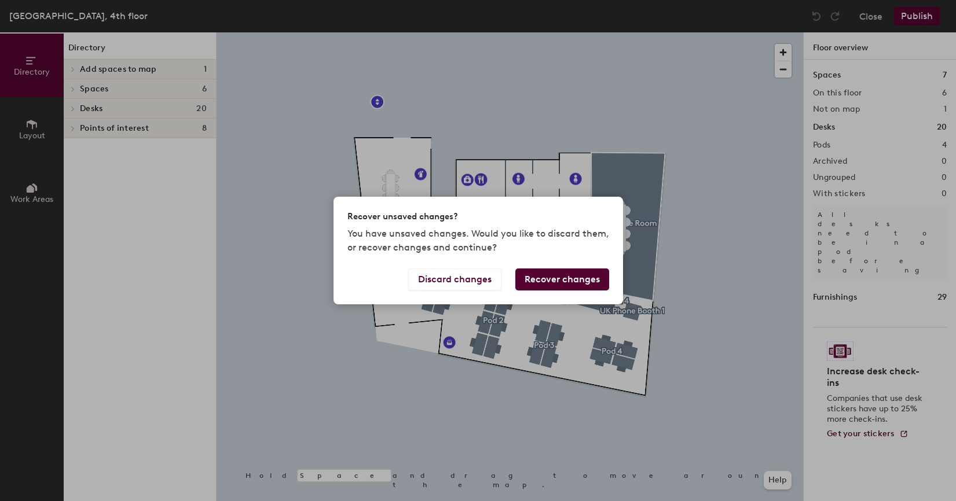
click at [585, 278] on button "Recover changes" at bounding box center [562, 280] width 94 height 22
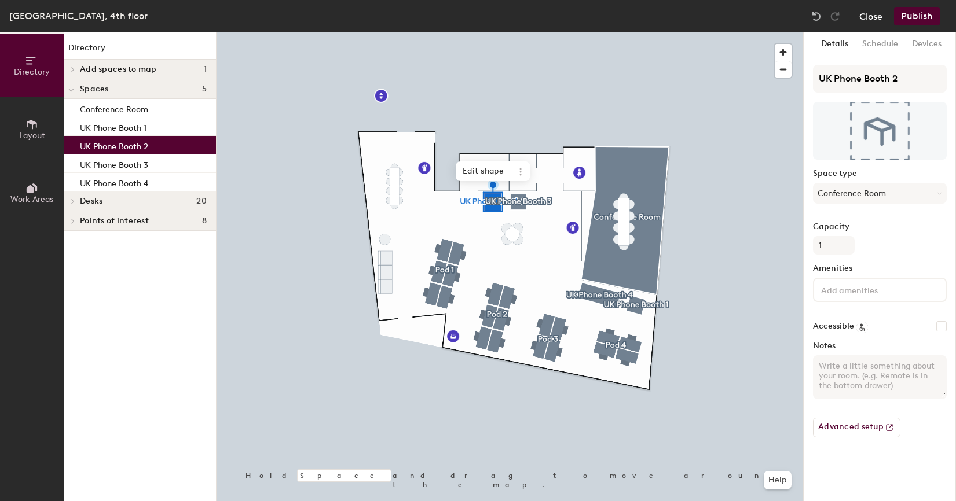
click at [875, 20] on button "Close" at bounding box center [870, 16] width 23 height 19
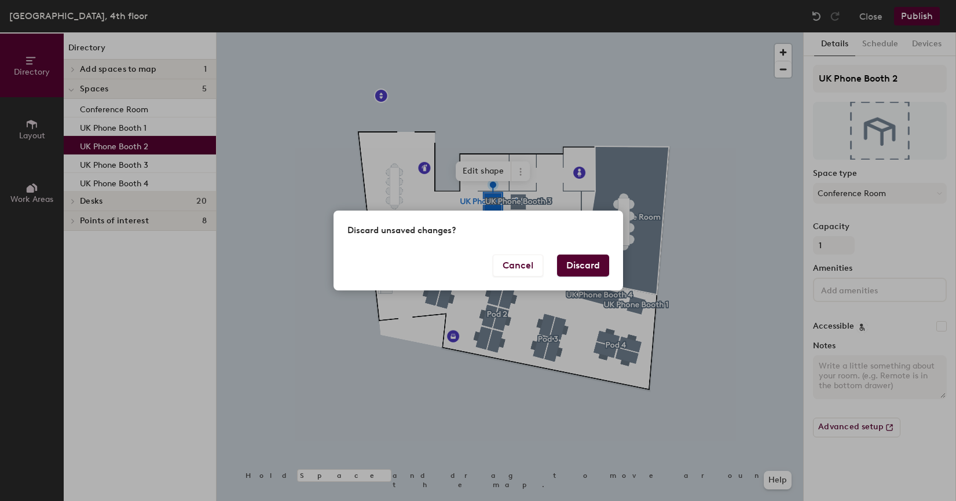
click at [580, 270] on button "Discard" at bounding box center [583, 266] width 52 height 22
